Goal: Task Accomplishment & Management: Use online tool/utility

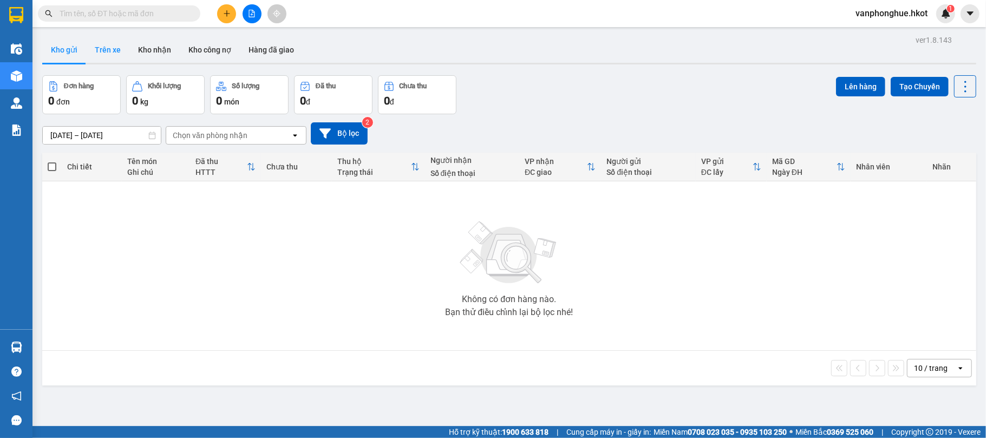
click at [107, 50] on button "Trên xe" at bounding box center [107, 50] width 43 height 26
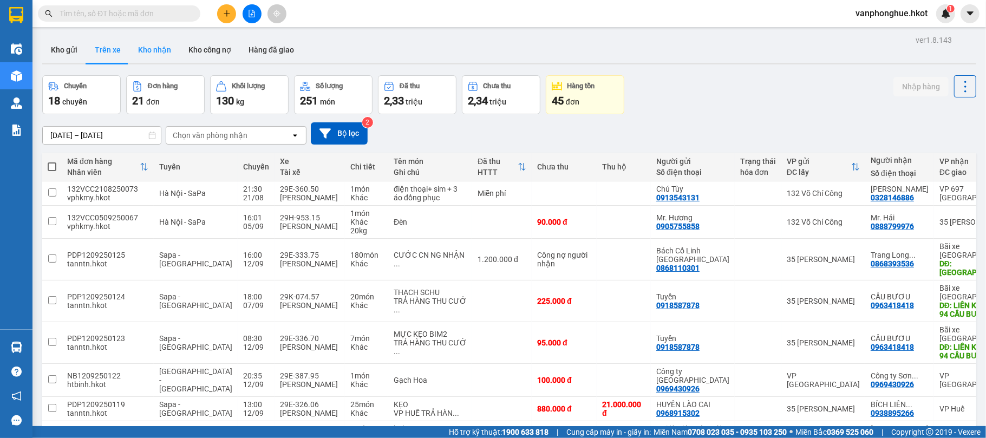
click at [149, 48] on button "Kho nhận" at bounding box center [154, 50] width 50 height 26
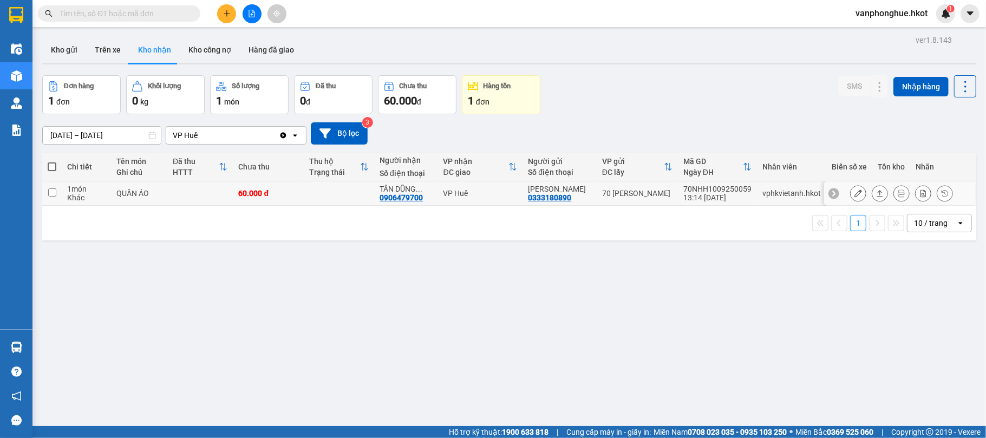
click at [852, 193] on button at bounding box center [858, 193] width 15 height 19
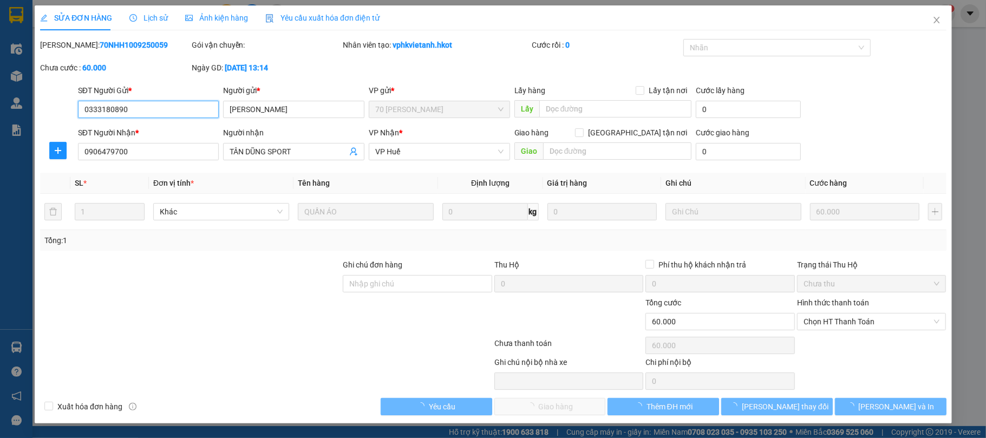
type input "0333180890"
type input "[PERSON_NAME]"
type input "0906479700"
type input "TÂN DŨNG SPORT"
type input "60.000"
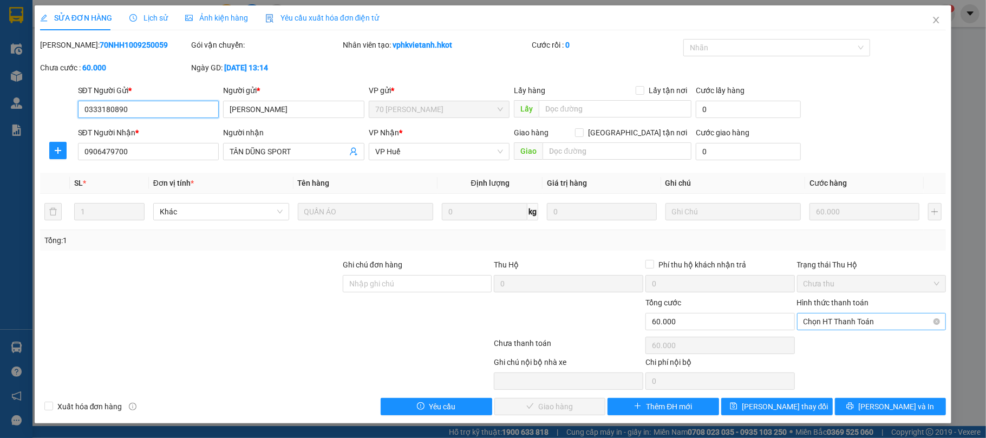
click at [849, 327] on span "Chọn HT Thanh Toán" at bounding box center [872, 322] width 136 height 16
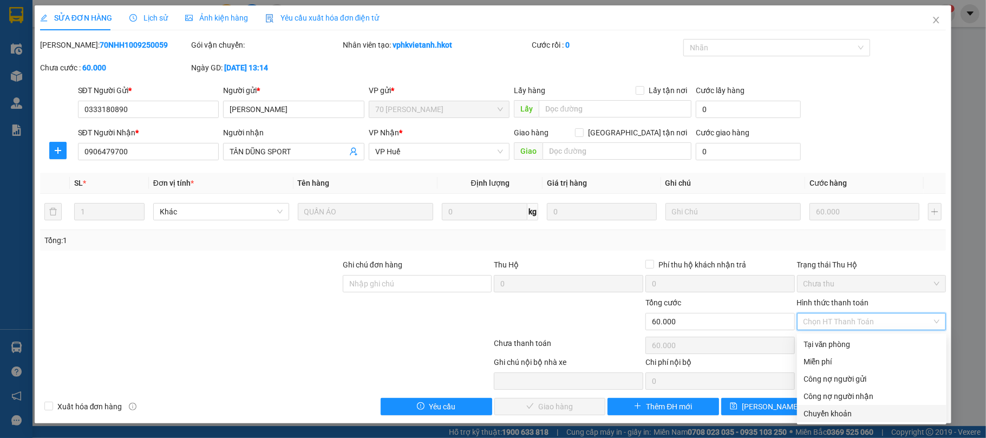
drag, startPoint x: 851, startPoint y: 412, endPoint x: 842, endPoint y: 403, distance: 12.7
click at [852, 412] on div "Chuyển khoản" at bounding box center [872, 414] width 136 height 12
type input "0"
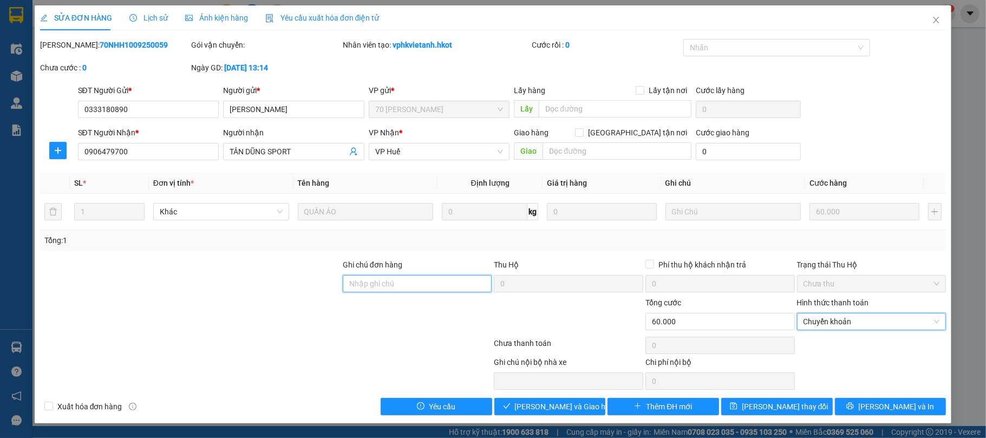
click at [464, 287] on input "Ghi chú đơn hàng" at bounding box center [417, 283] width 149 height 17
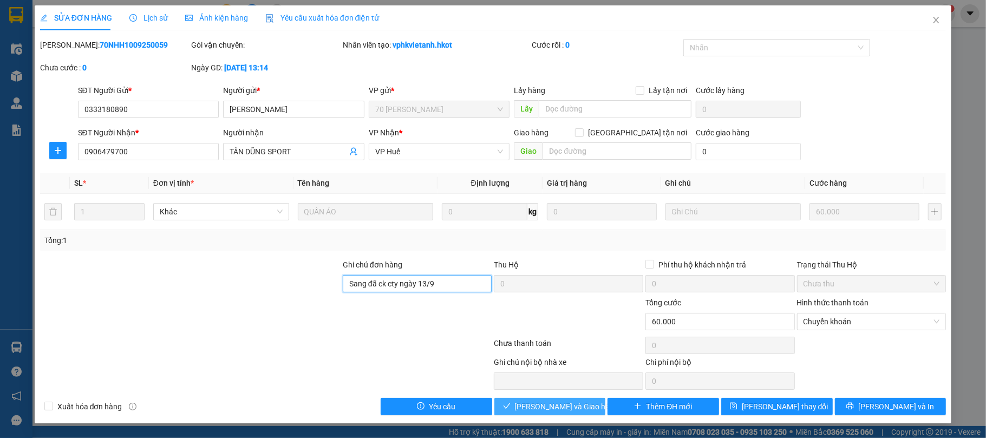
type input "Sang đã ck cty ngày 13/9"
click at [561, 401] on button "[PERSON_NAME] và Giao hàng" at bounding box center [550, 406] width 112 height 17
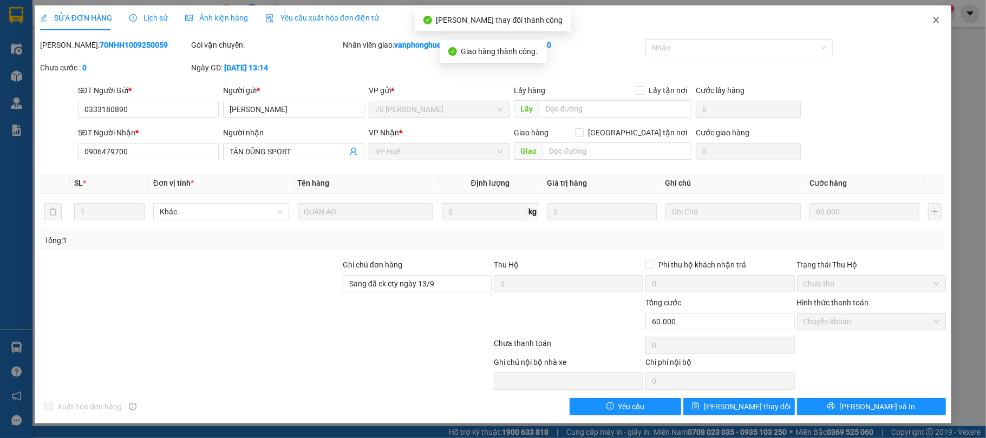
click at [937, 21] on icon "close" at bounding box center [936, 20] width 9 height 9
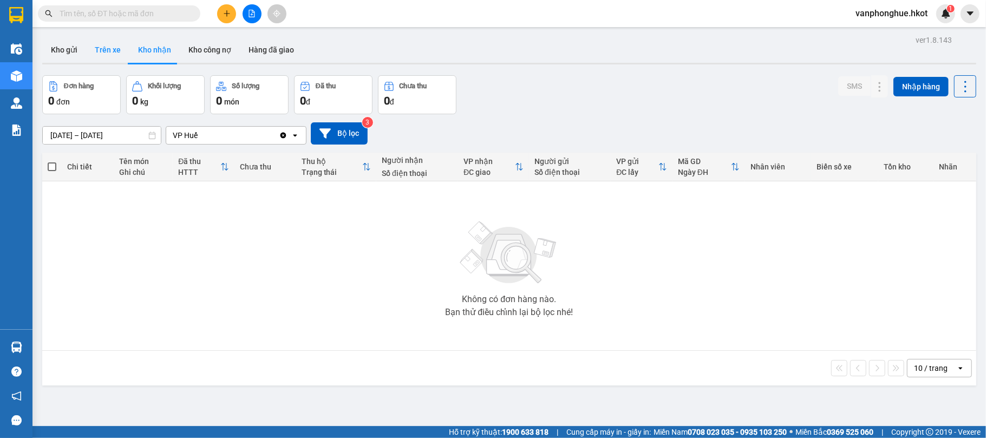
click at [101, 44] on button "Trên xe" at bounding box center [107, 50] width 43 height 26
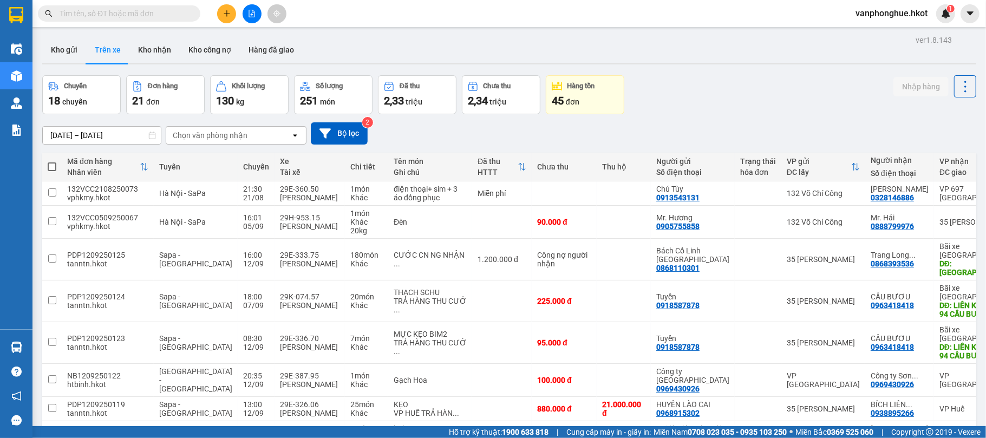
scroll to position [159, 0]
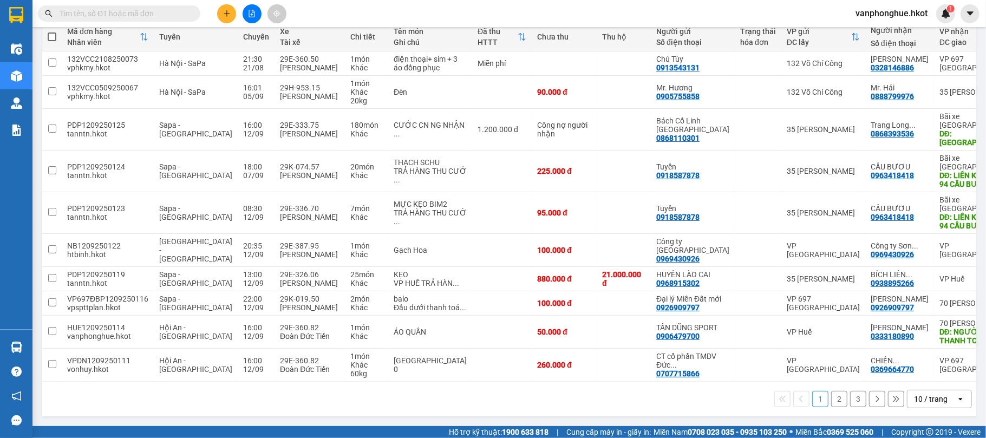
click at [831, 399] on button "2" at bounding box center [839, 399] width 16 height 16
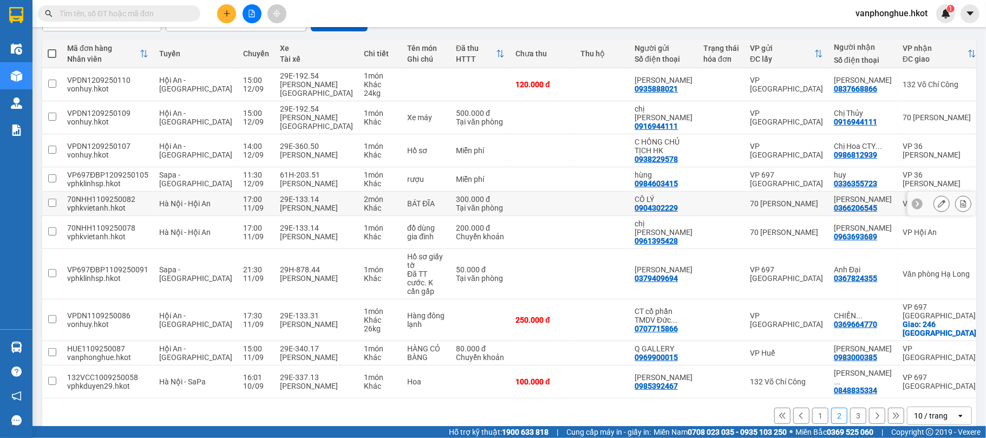
scroll to position [115, 0]
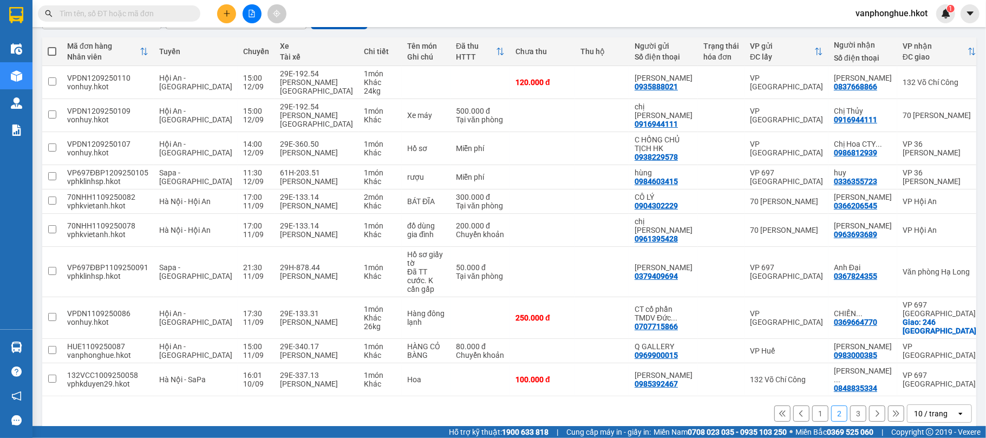
click at [850, 406] on button "3" at bounding box center [858, 414] width 16 height 16
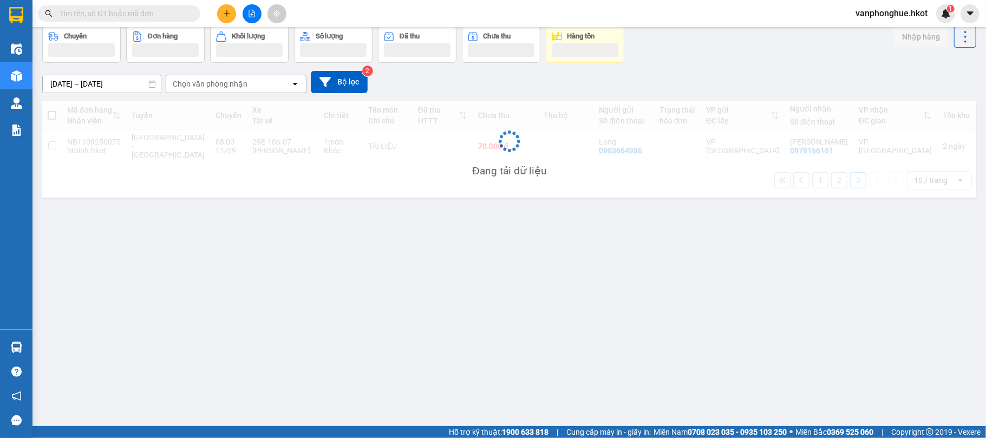
scroll to position [50, 0]
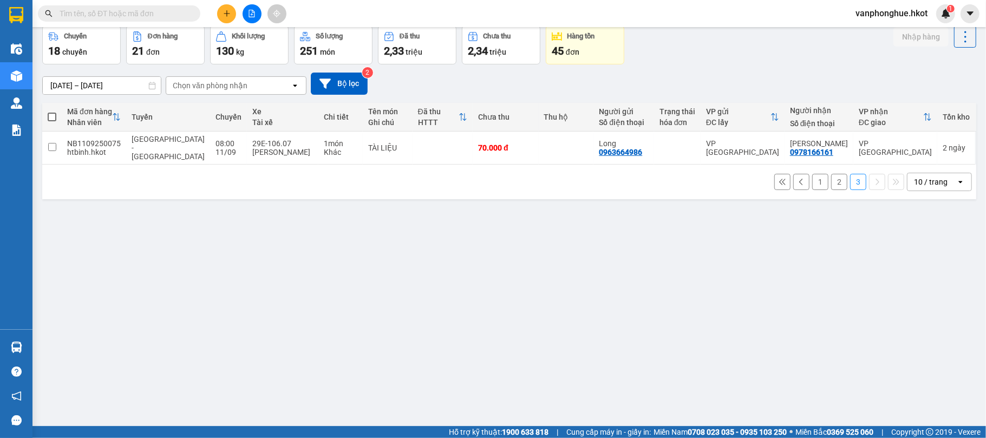
click at [812, 184] on button "1" at bounding box center [820, 182] width 16 height 16
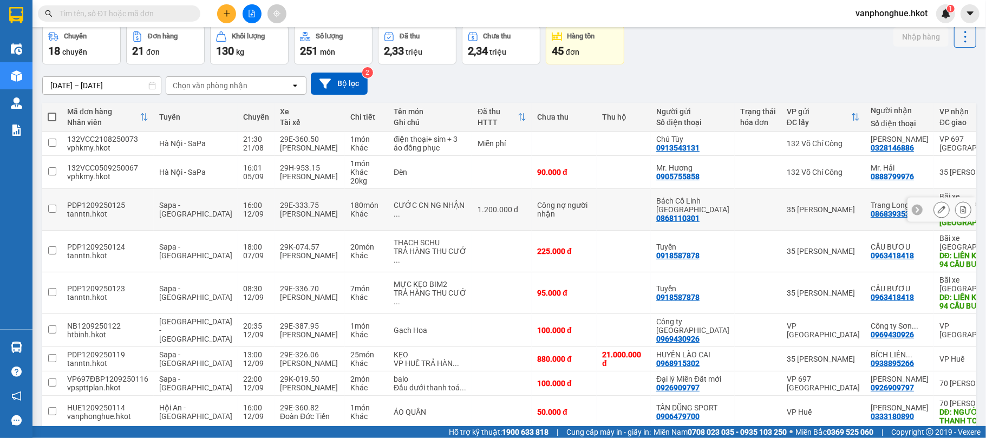
scroll to position [0, 0]
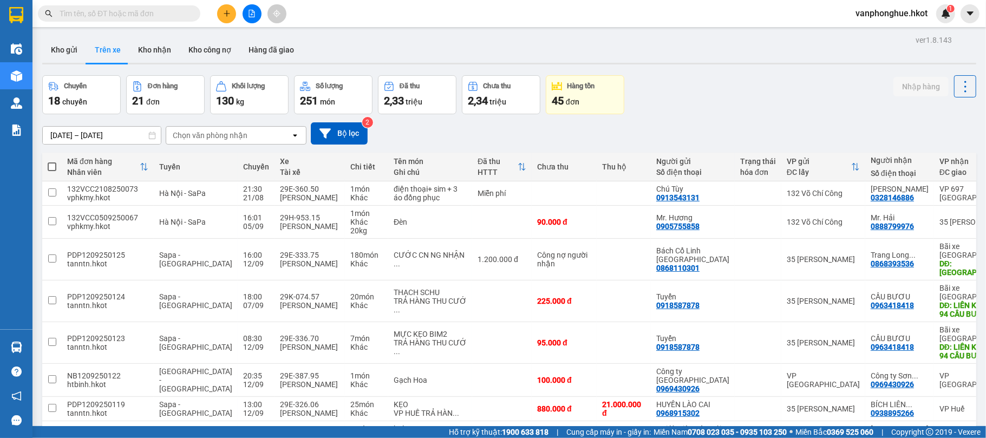
click at [726, 97] on div "Chuyến 18 chuyến Đơn hàng 21 đơn Khối lượng 130 kg Số lượng 251 món Đã thu 2,33…" at bounding box center [509, 94] width 934 height 39
click at [109, 47] on button "Trên xe" at bounding box center [107, 50] width 43 height 26
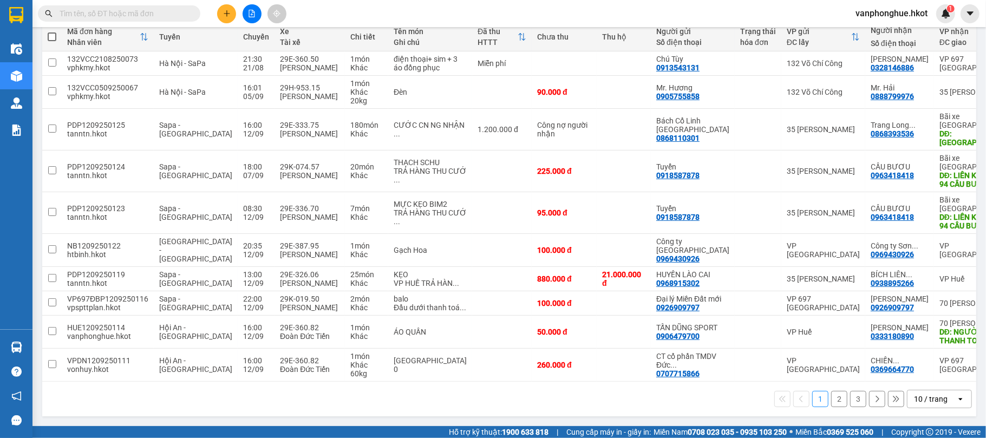
click at [831, 407] on button "2" at bounding box center [839, 399] width 16 height 16
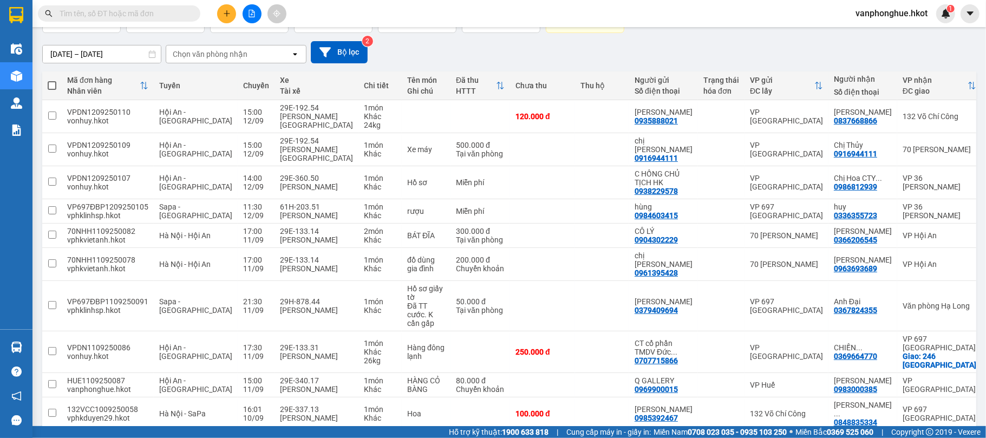
scroll to position [115, 0]
